Goal: Navigation & Orientation: Find specific page/section

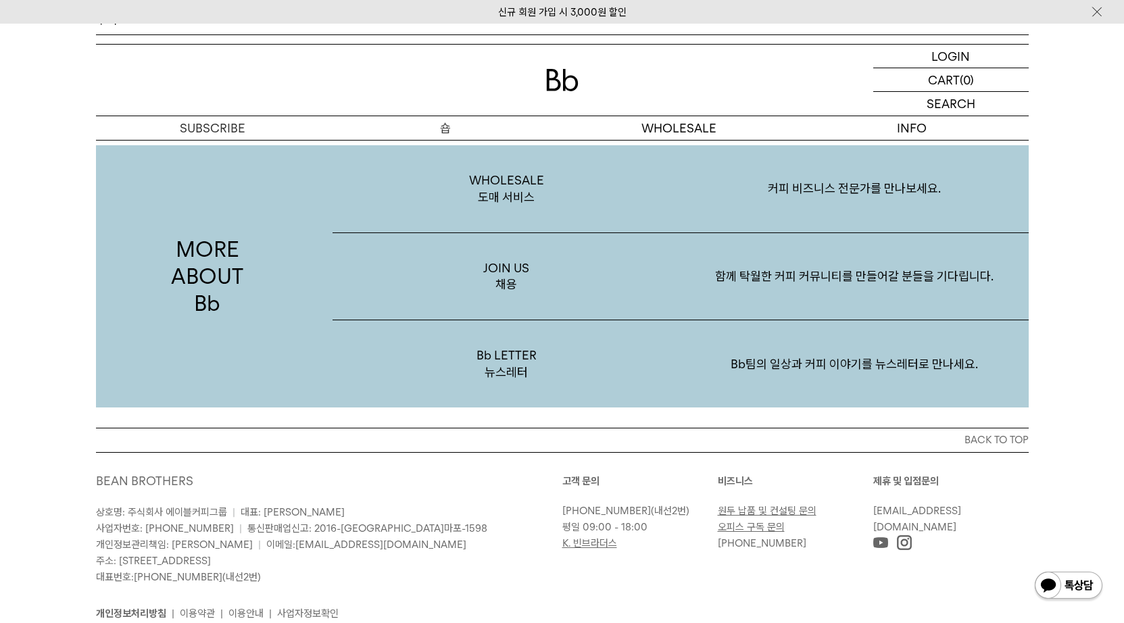
scroll to position [2280, 0]
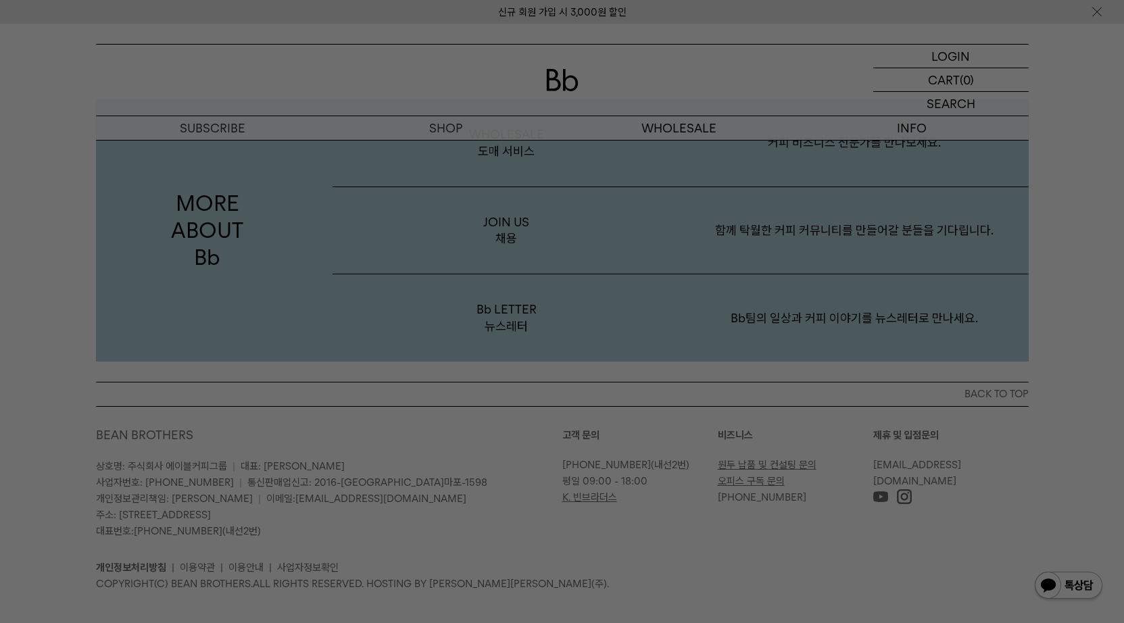
click at [211, 214] on div at bounding box center [562, 311] width 1124 height 623
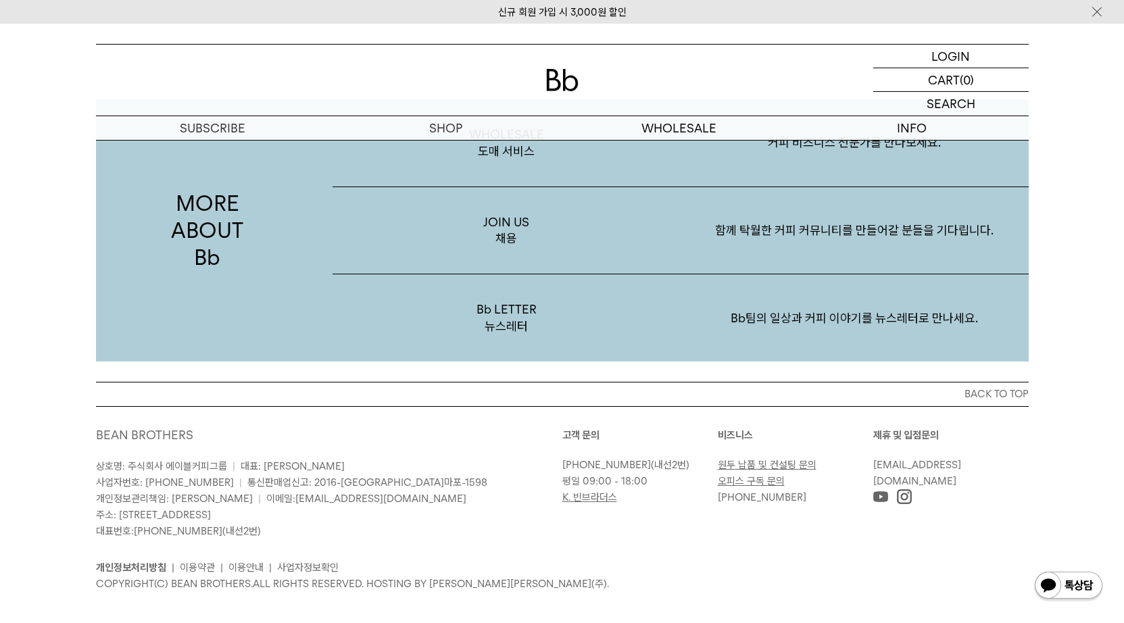
click at [211, 206] on p "MORE ABOUT Bb" at bounding box center [207, 230] width 223 height 262
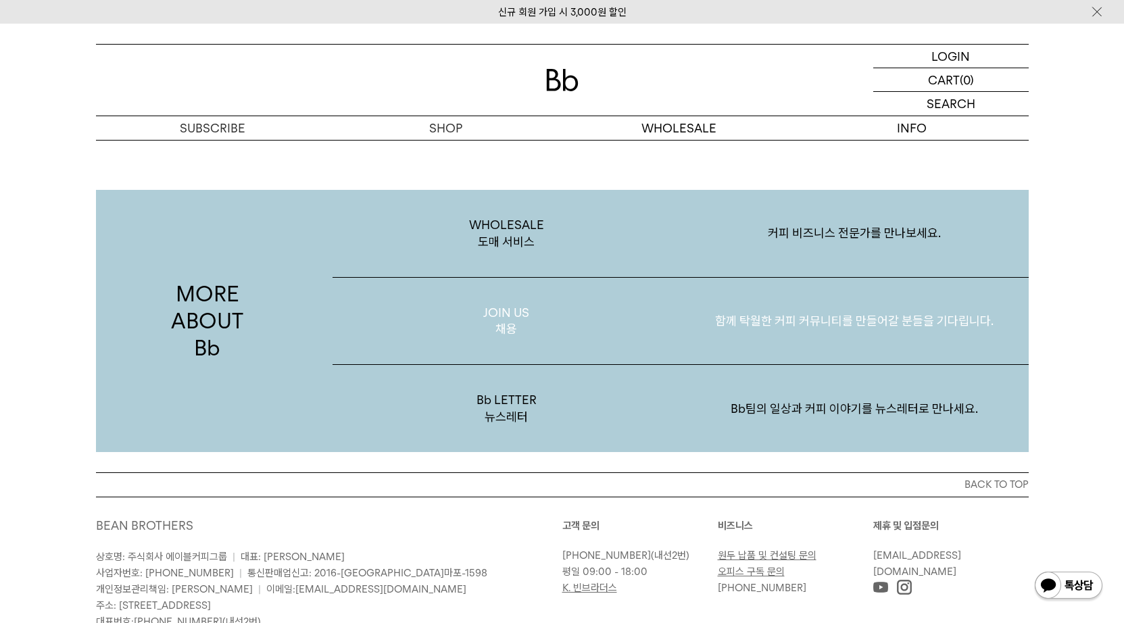
scroll to position [2532, 0]
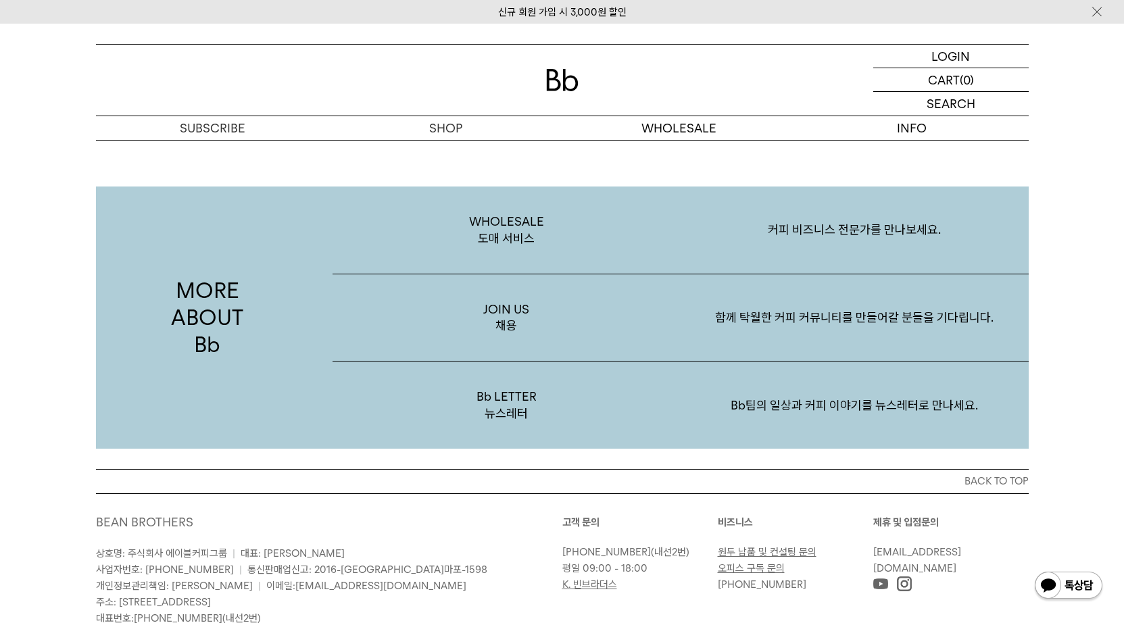
click at [157, 515] on link "BEAN BROTHERS" at bounding box center [144, 522] width 97 height 14
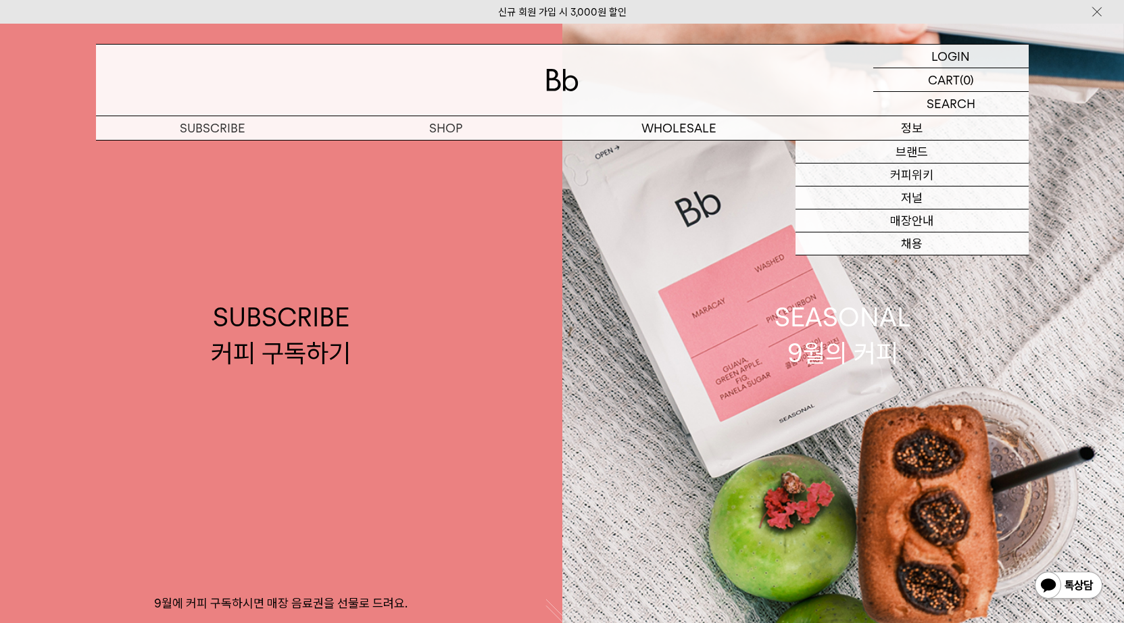
click at [912, 128] on p "정보" at bounding box center [912, 128] width 233 height 24
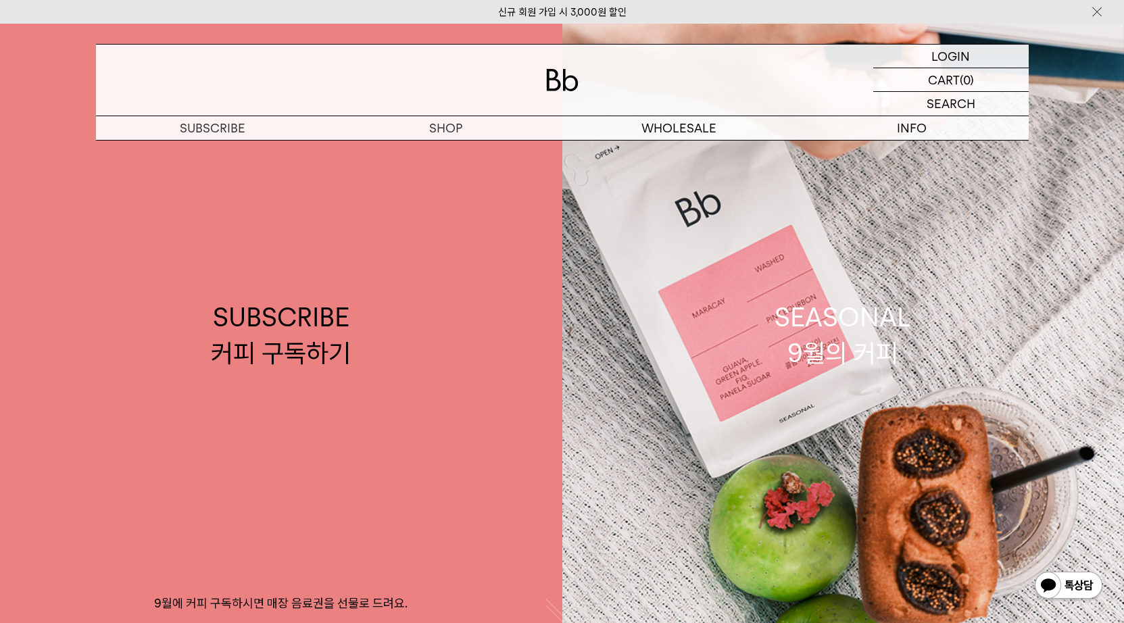
click at [0, 0] on link "원두" at bounding box center [0, 0] width 0 height 0
